Goal: Information Seeking & Learning: Learn about a topic

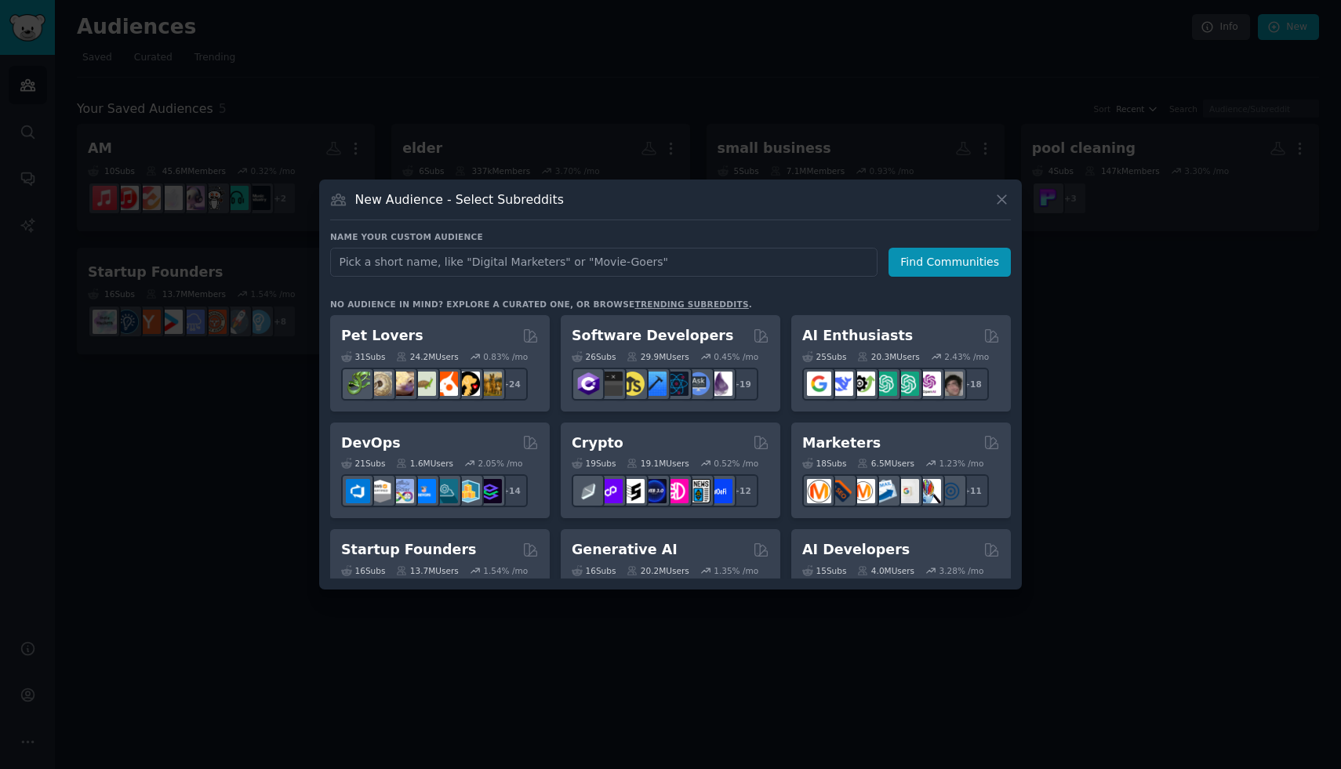
click at [978, 139] on div at bounding box center [670, 384] width 1341 height 769
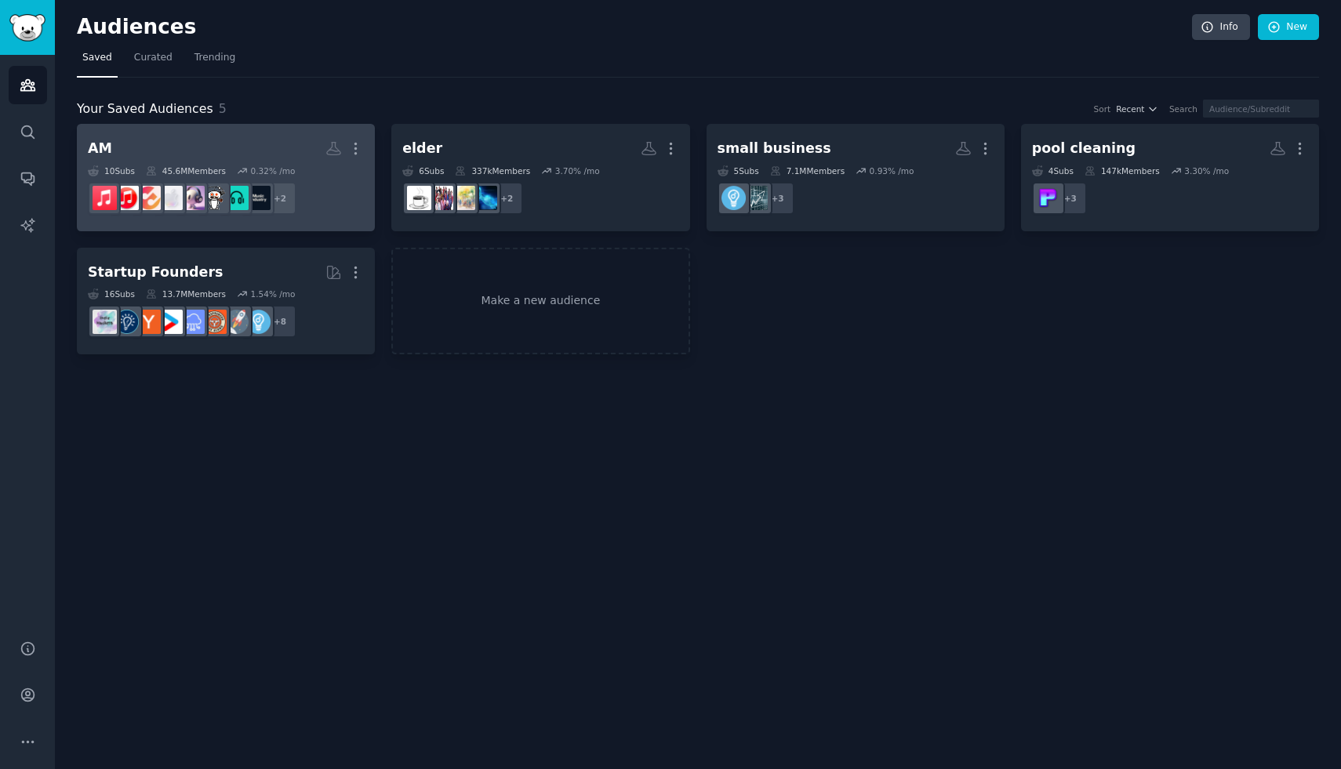
click at [213, 152] on h2 "AM More" at bounding box center [226, 148] width 276 height 27
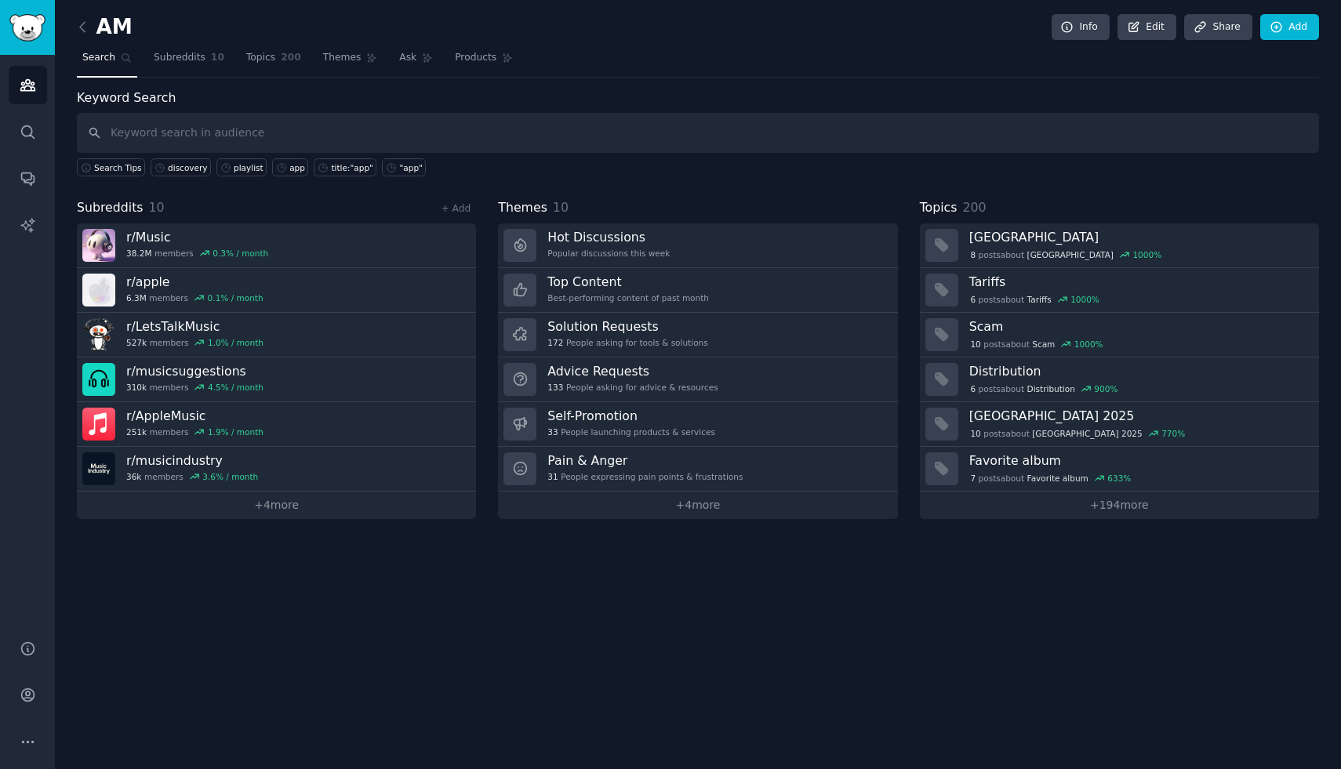
click at [931, 123] on input "text" at bounding box center [698, 133] width 1242 height 40
type input "playlist"
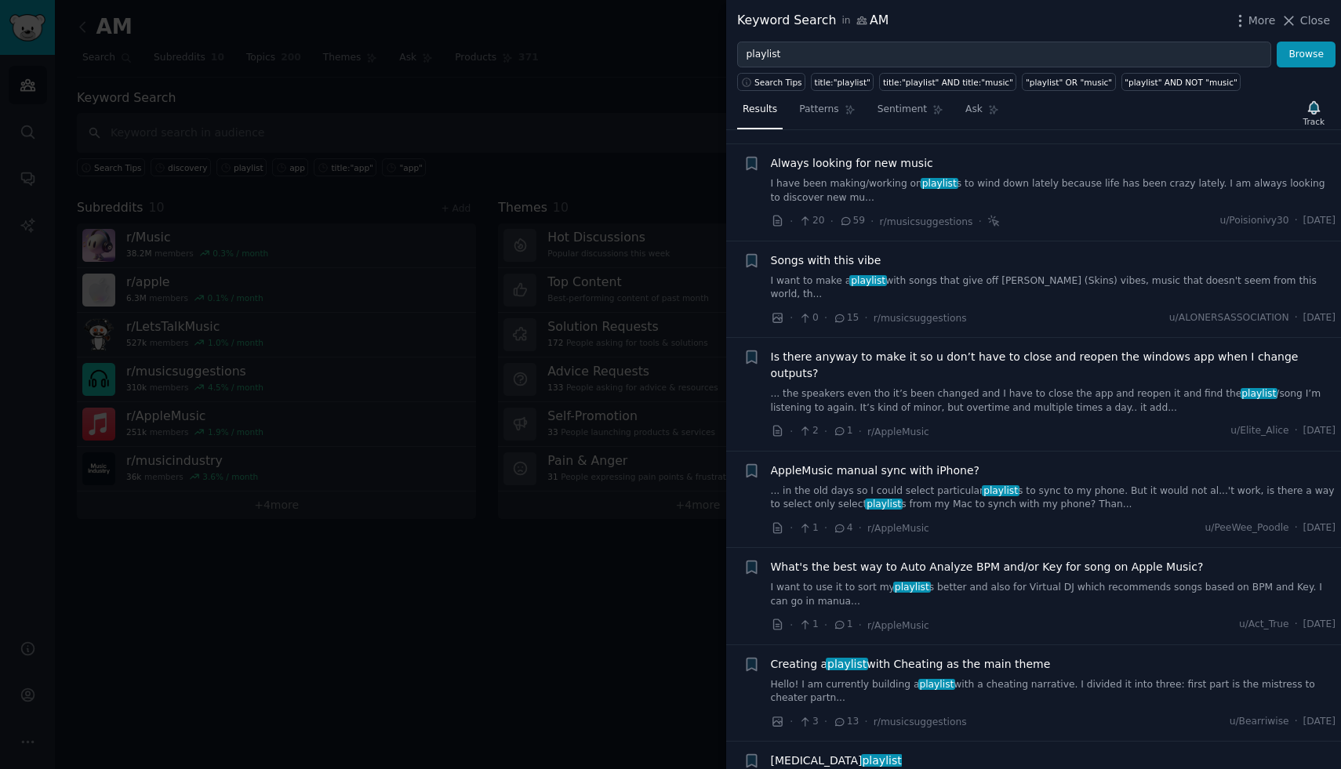
scroll to position [5353, 0]
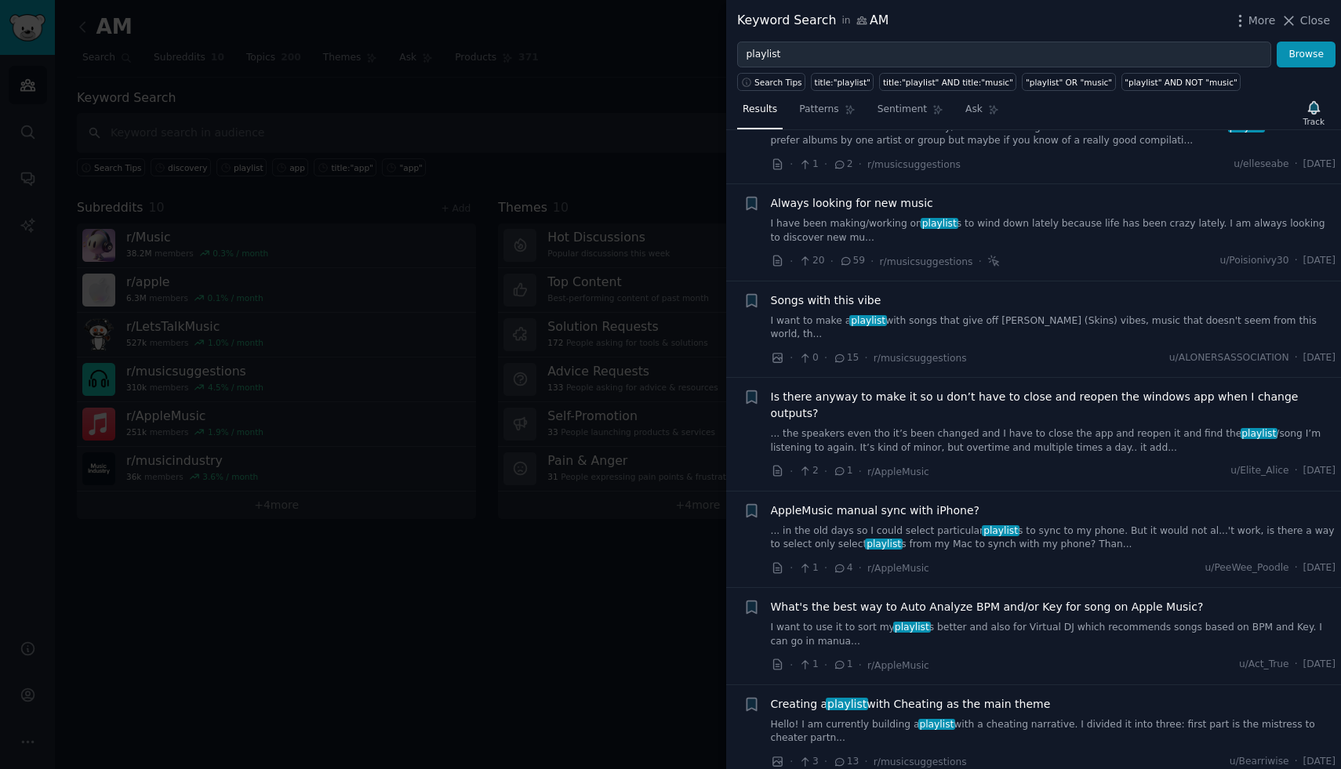
click at [1023, 217] on link "I have been making/working on playlist s to wind down lately because life has b…" at bounding box center [1053, 230] width 565 height 27
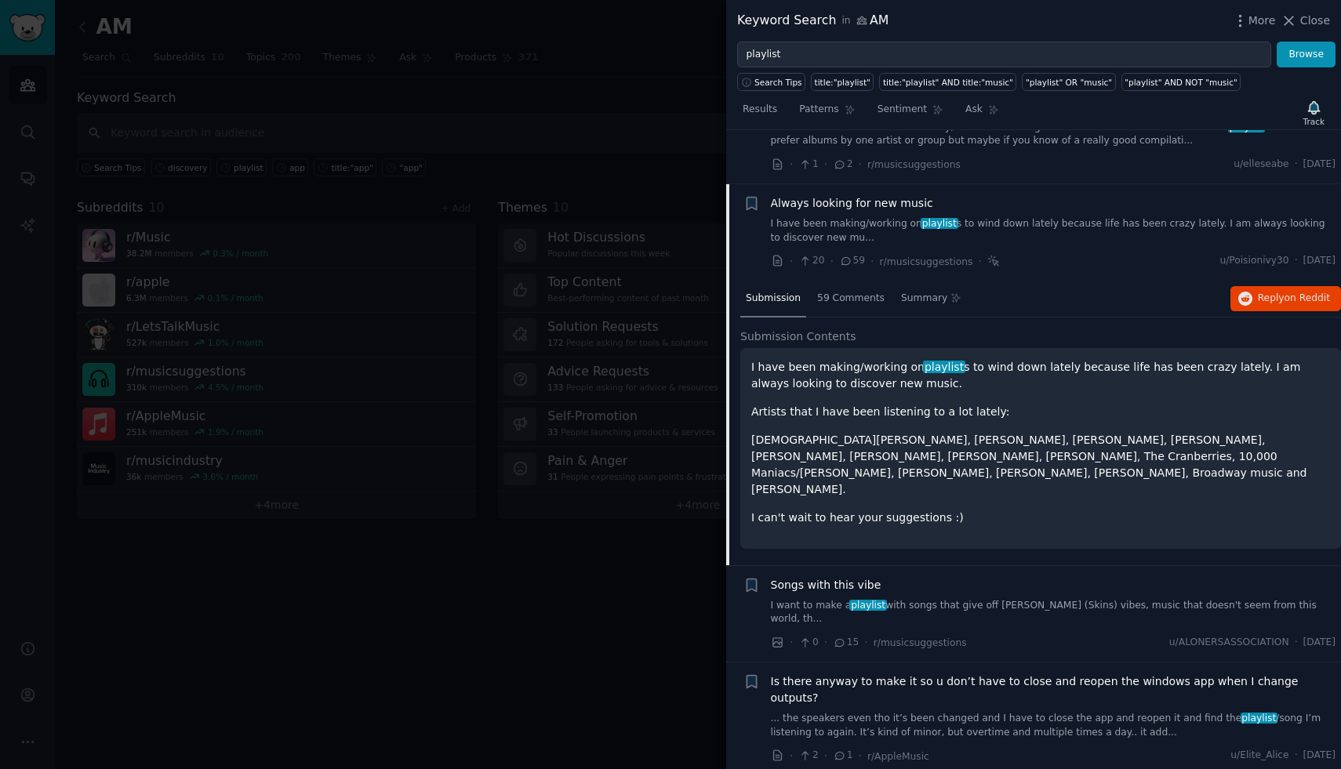
scroll to position [5379, 0]
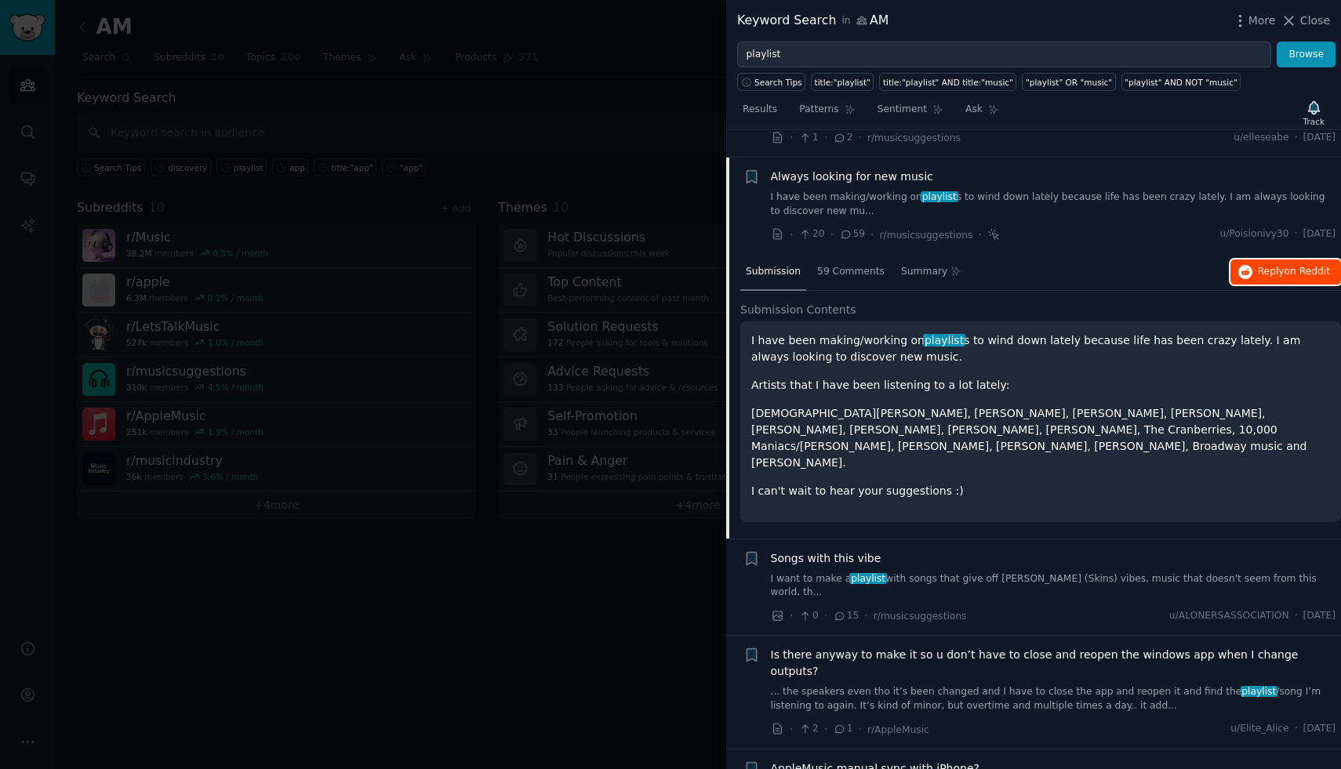
click at [1291, 266] on span "on Reddit" at bounding box center [1306, 271] width 45 height 11
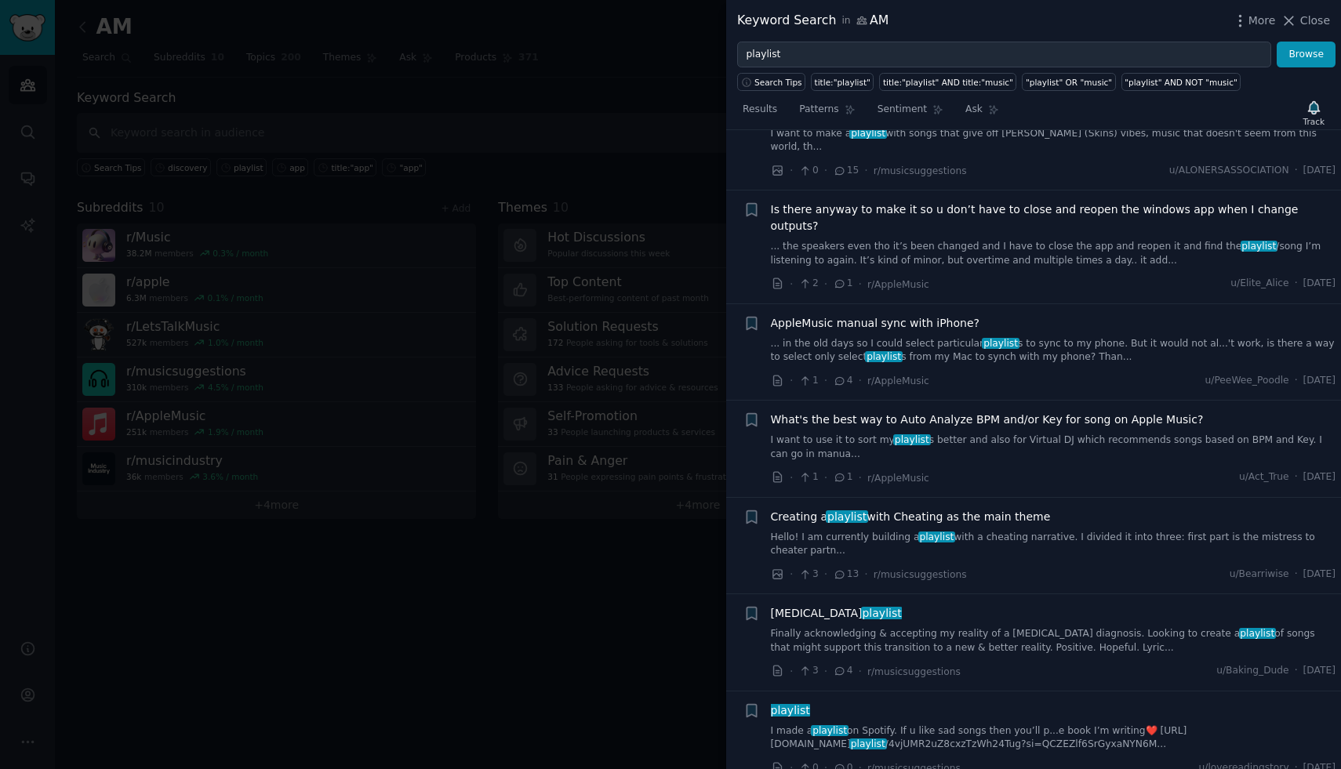
scroll to position [5828, 0]
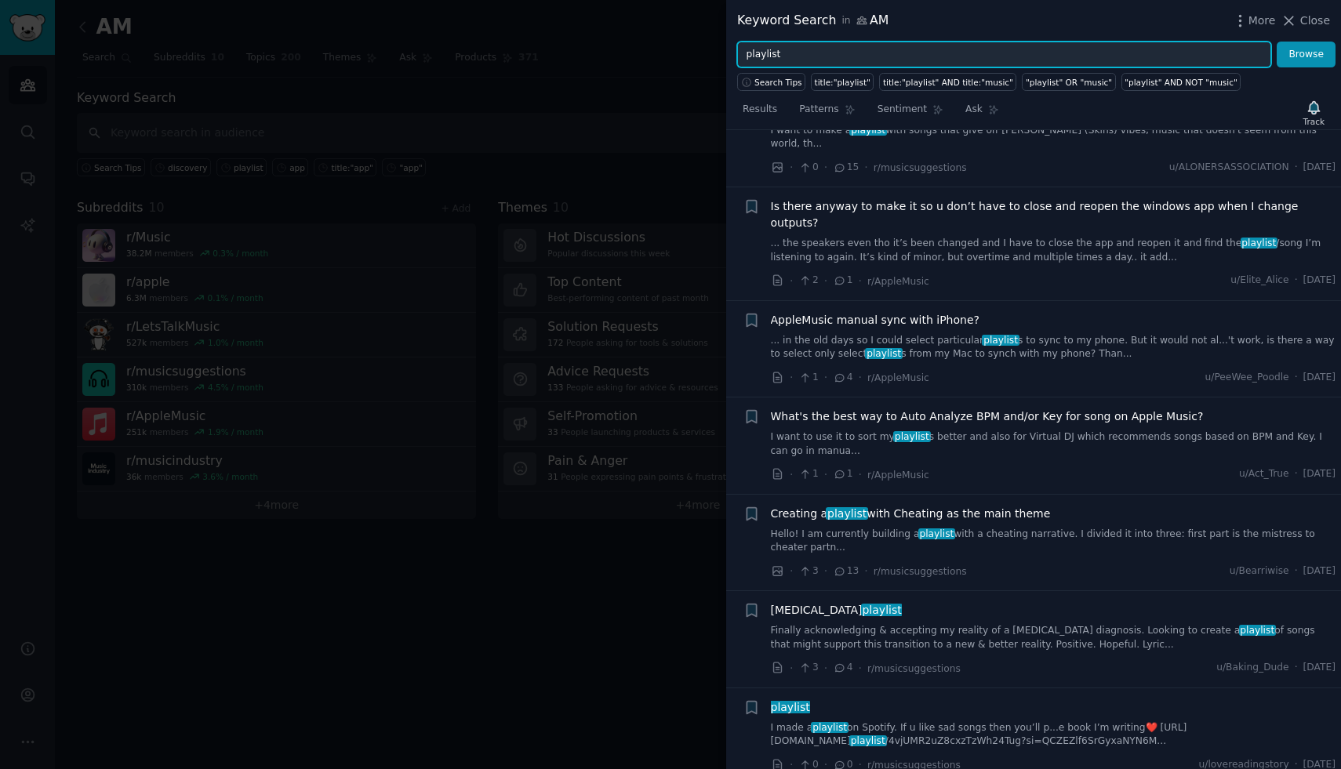
click at [904, 53] on input "playlist" at bounding box center [1004, 55] width 534 height 27
click at [1276, 42] on button "Browse" at bounding box center [1305, 55] width 59 height 27
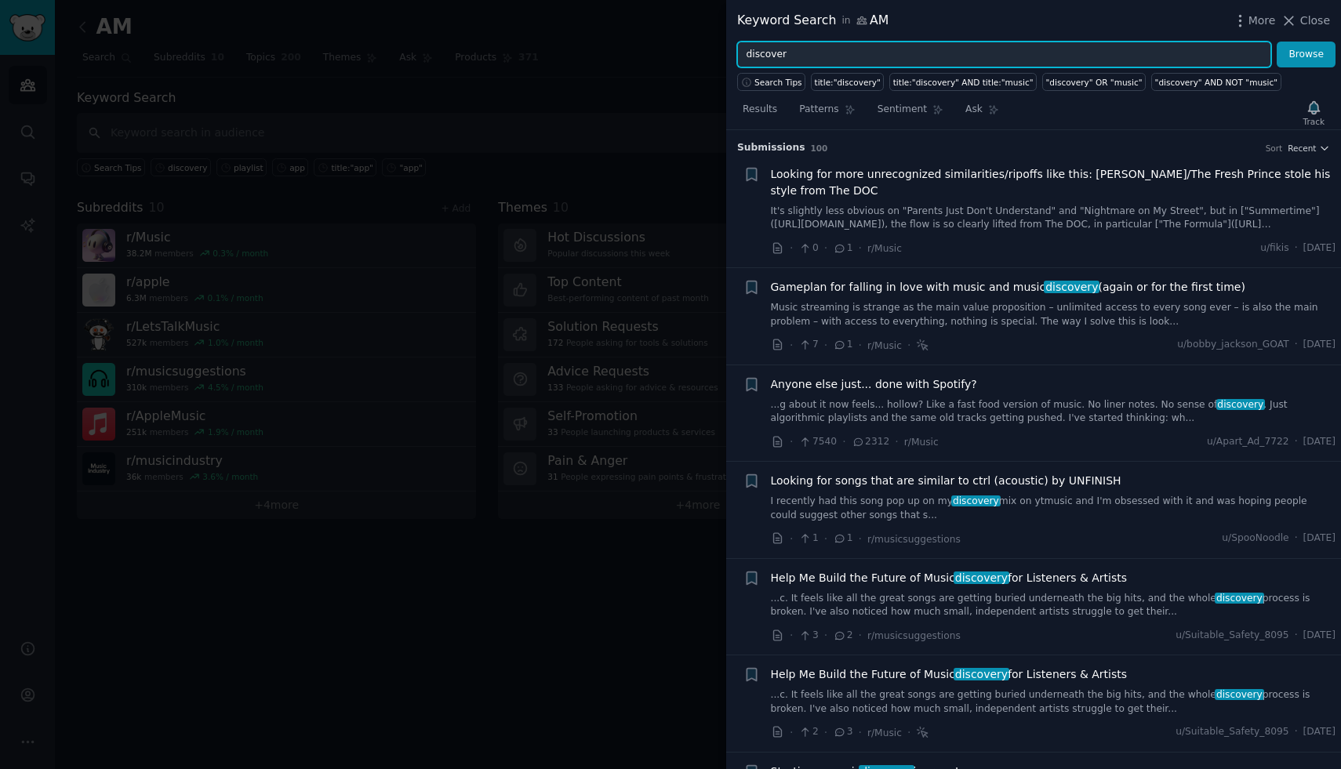
type input "discover"
click at [1276, 42] on button "Browse" at bounding box center [1305, 55] width 59 height 27
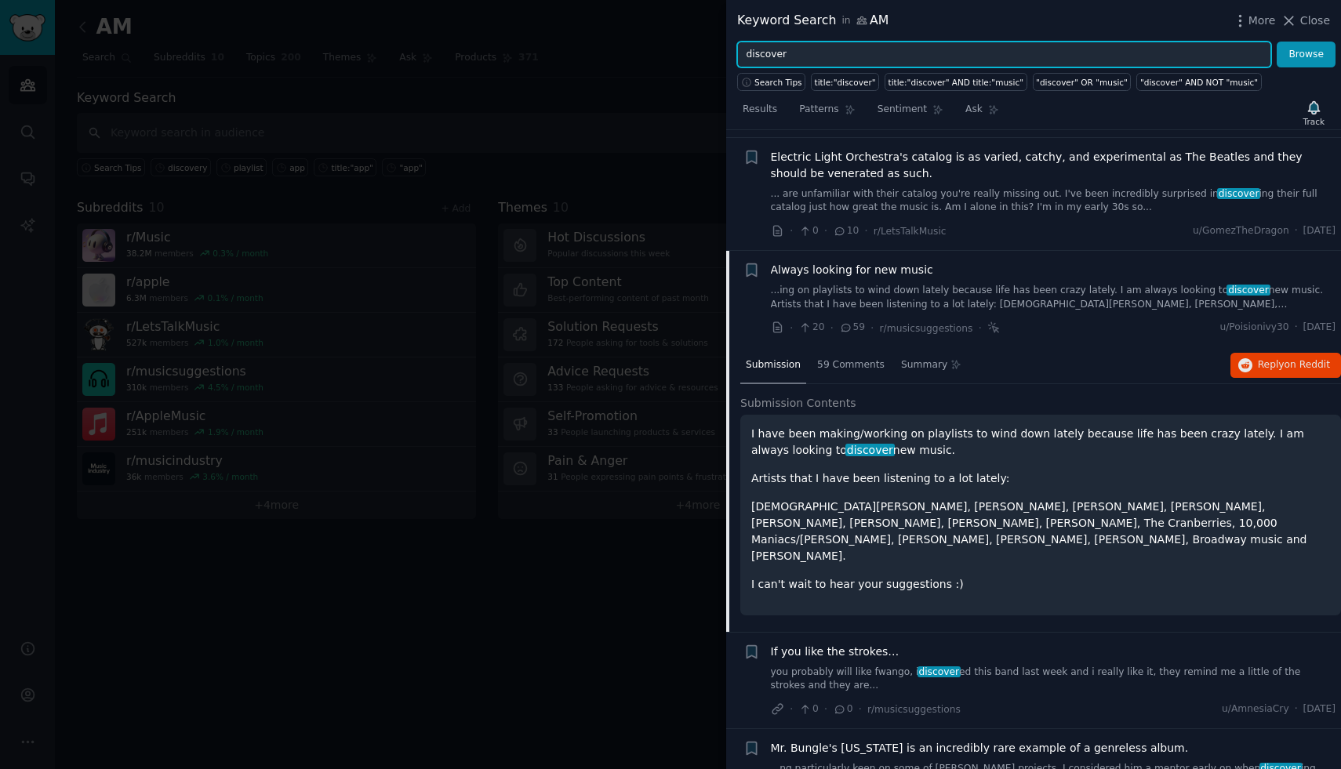
scroll to position [1736, 0]
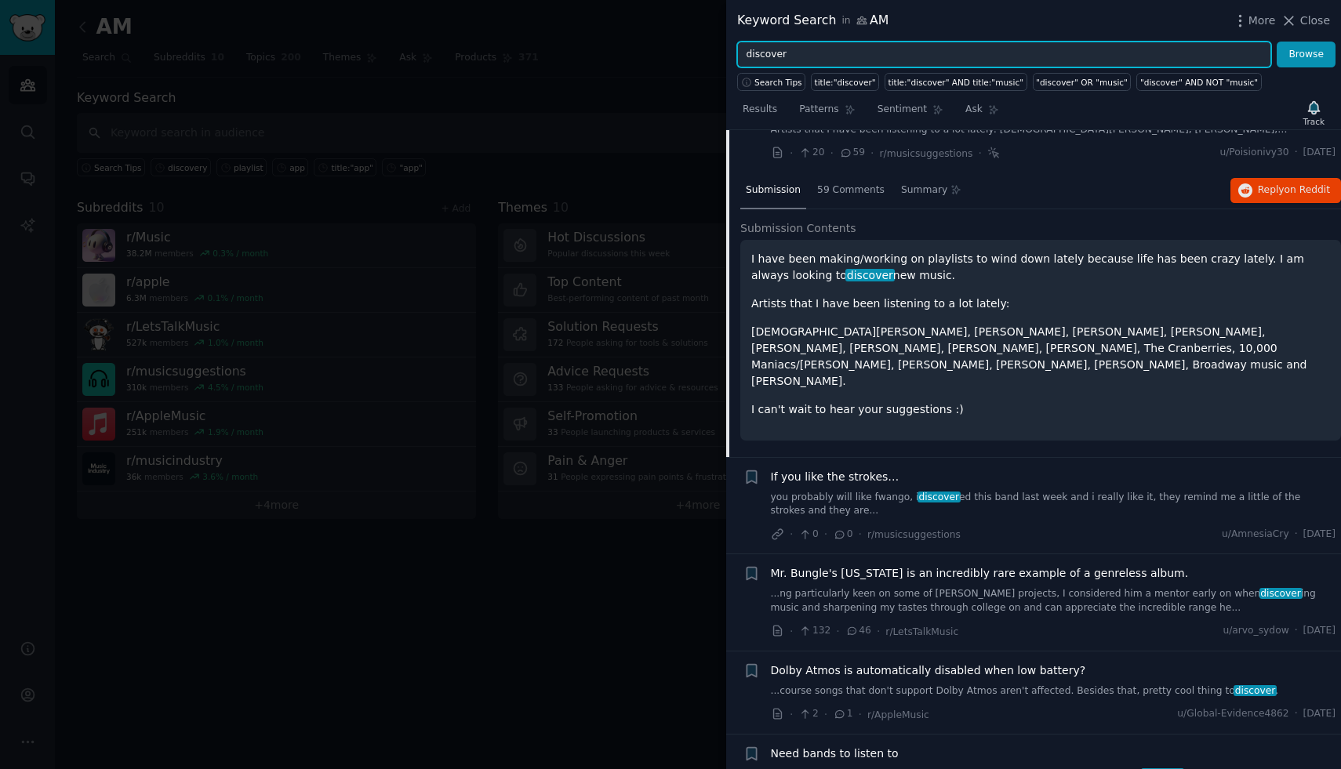
click at [941, 55] on input "discover" at bounding box center [1004, 55] width 534 height 27
